Goal: Find specific page/section: Find specific page/section

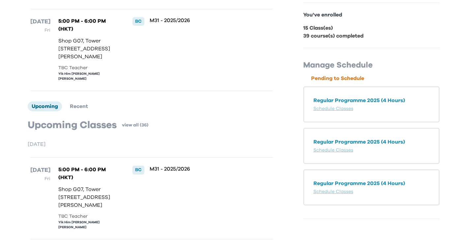
scroll to position [108, 0]
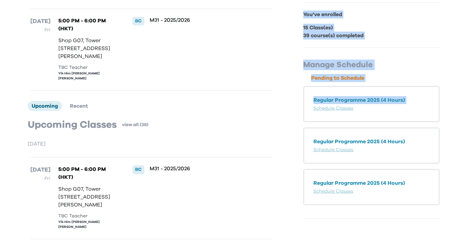
drag, startPoint x: 224, startPoint y: 165, endPoint x: 303, endPoint y: 117, distance: 92.2
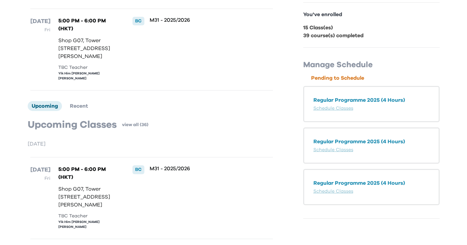
drag, startPoint x: 303, startPoint y: 117, endPoint x: 280, endPoint y: 137, distance: 30.1
click at [139, 128] on link "view all (36)" at bounding box center [135, 125] width 26 height 7
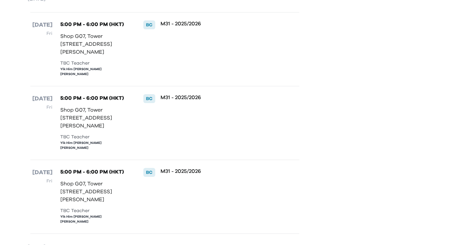
scroll to position [256, 0]
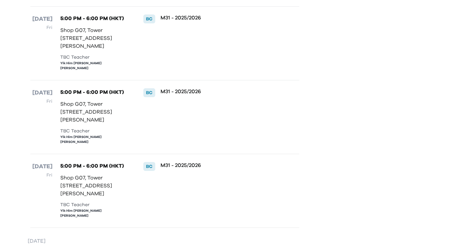
click at [88, 110] on p "Shop G07, Tower [STREET_ADDRESS][PERSON_NAME]" at bounding box center [93, 112] width 67 height 24
drag, startPoint x: 61, startPoint y: 112, endPoint x: 69, endPoint y: 126, distance: 17.1
click at [69, 124] on p "Shop G07, Tower [STREET_ADDRESS][PERSON_NAME]" at bounding box center [93, 112] width 67 height 24
copy p "Shop [GEOGRAPHIC_DATA][STREET_ADDRESS]"
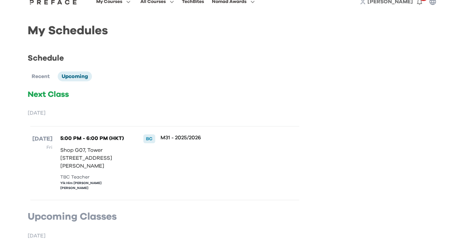
scroll to position [0, 0]
